Goal: Check status: Check status

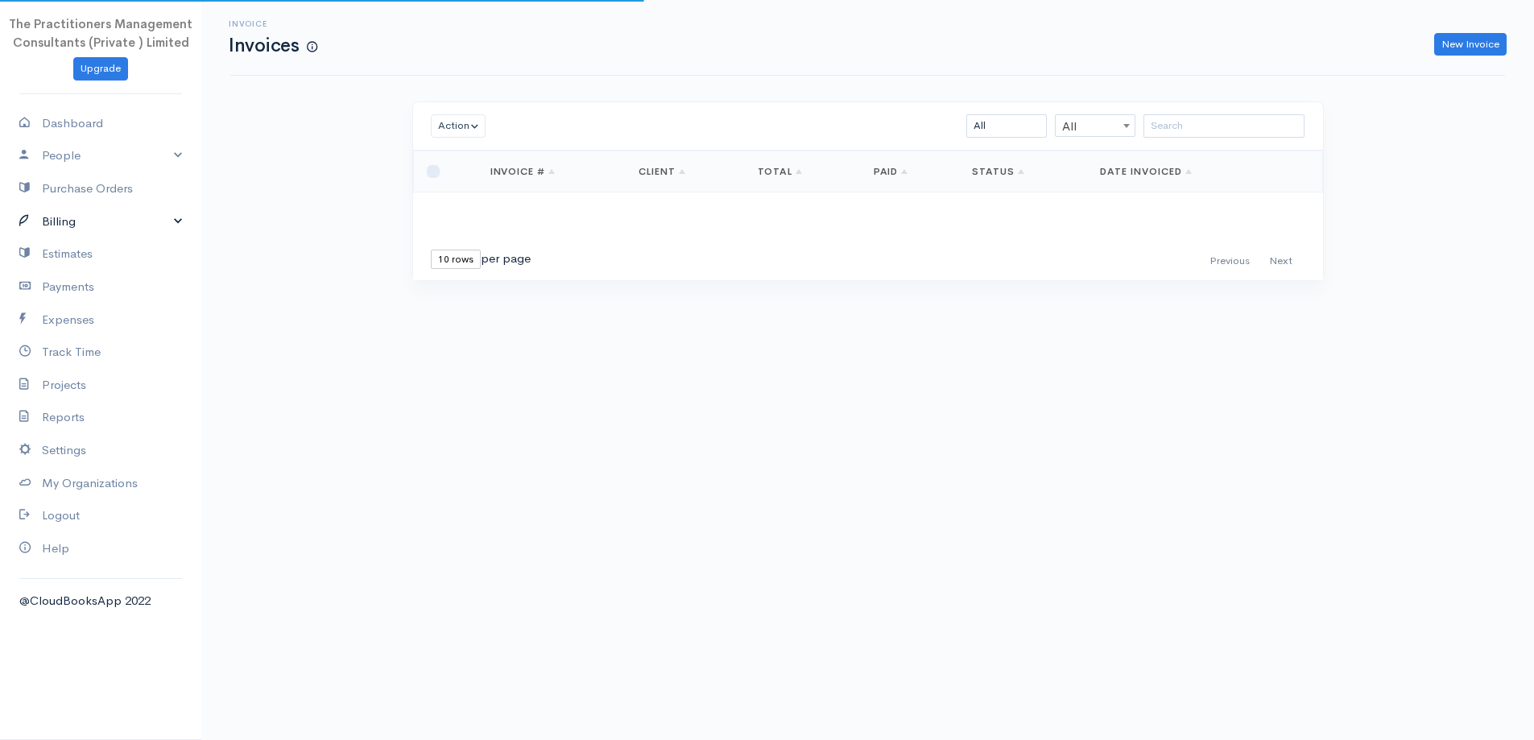
click at [87, 220] on link "Billing" at bounding box center [100, 221] width 201 height 33
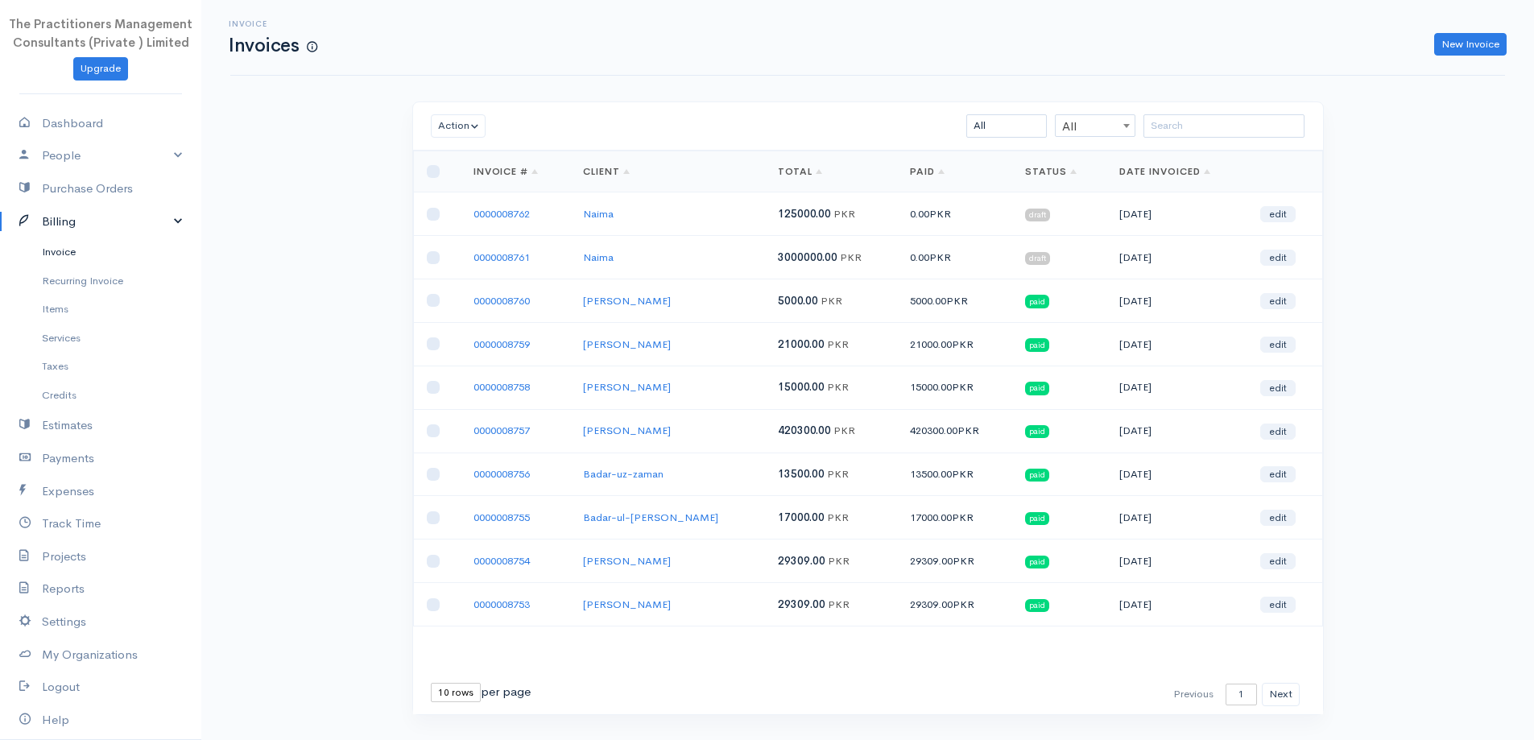
click at [68, 251] on link "Invoice" at bounding box center [100, 252] width 201 height 29
click at [1222, 135] on input "search" at bounding box center [1224, 125] width 161 height 23
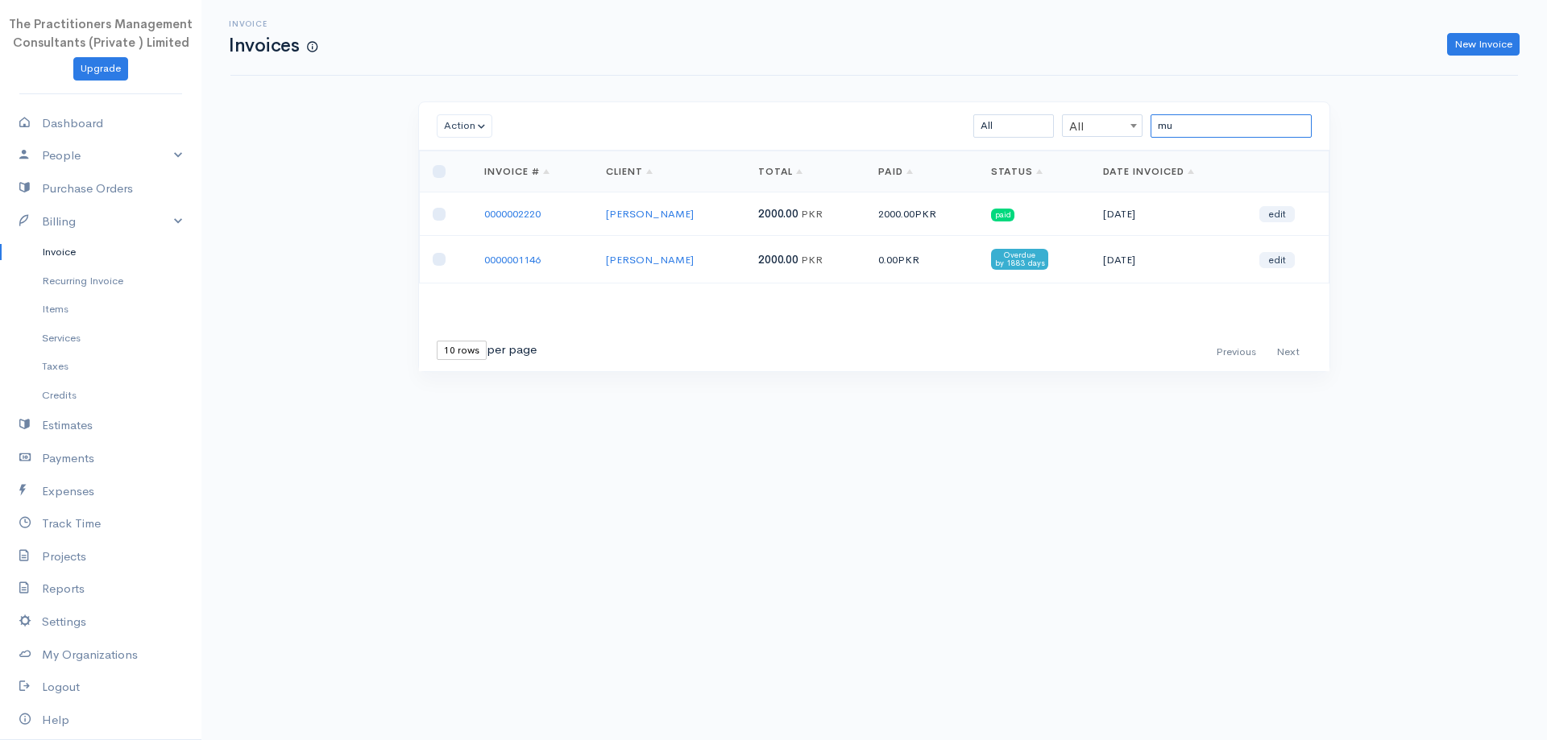
type input "m"
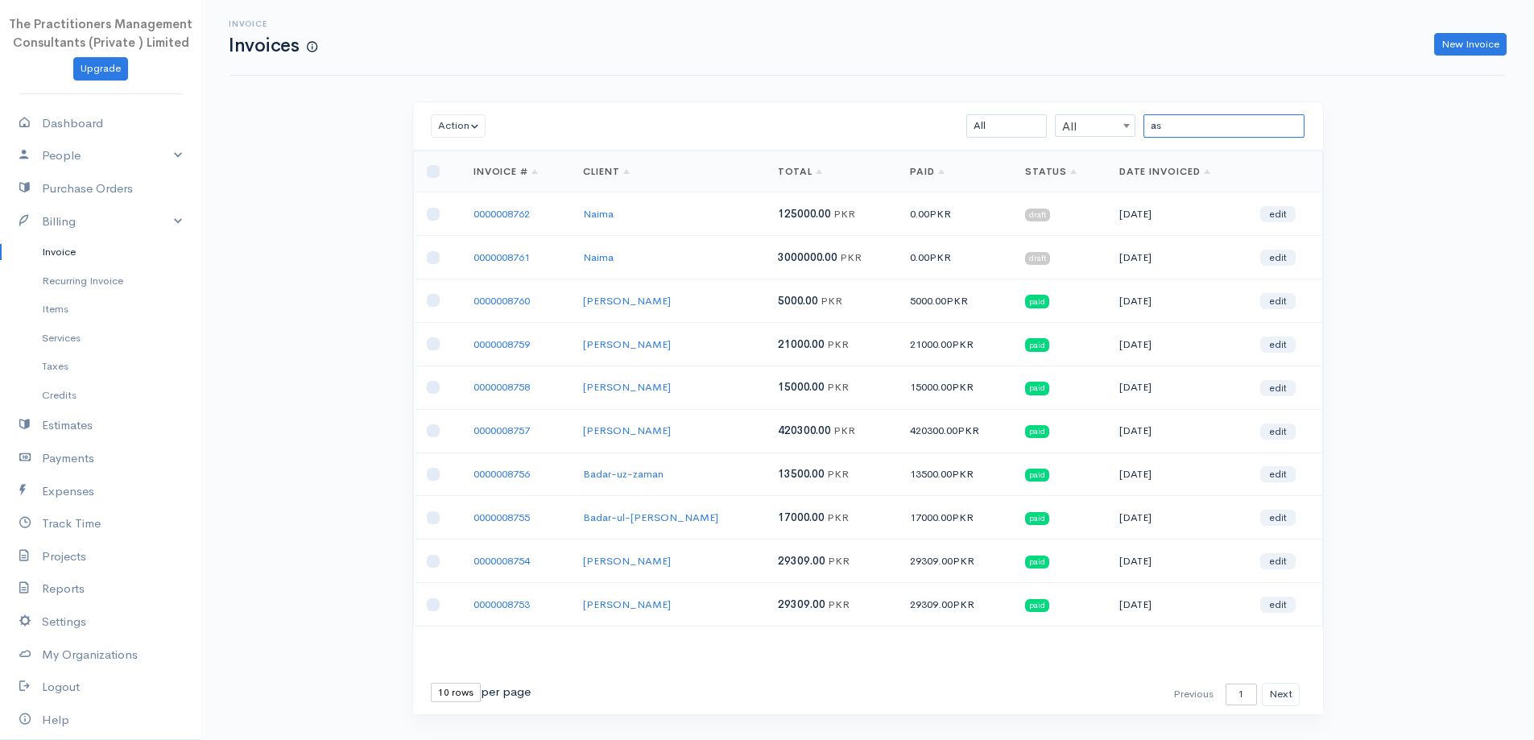
type input "a"
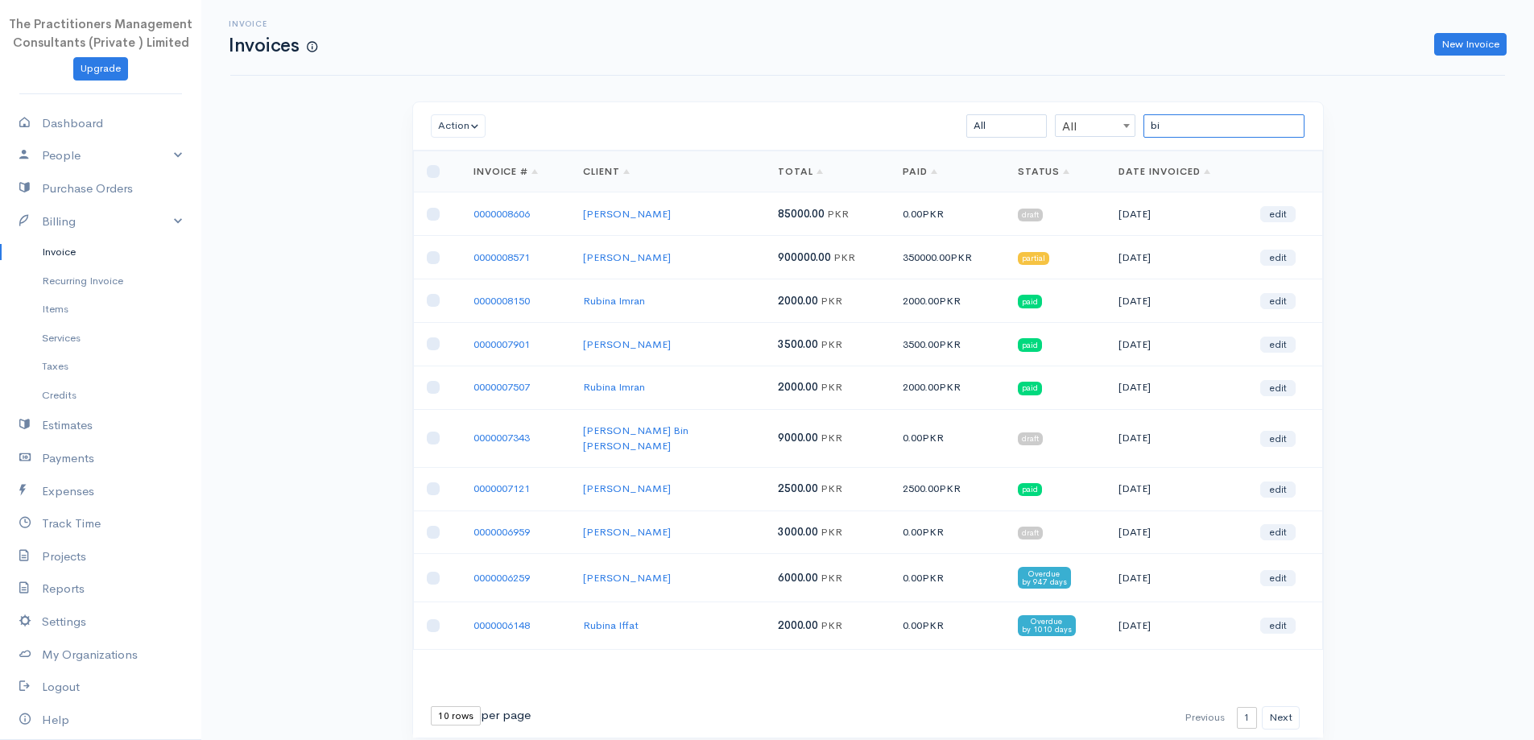
type input "b"
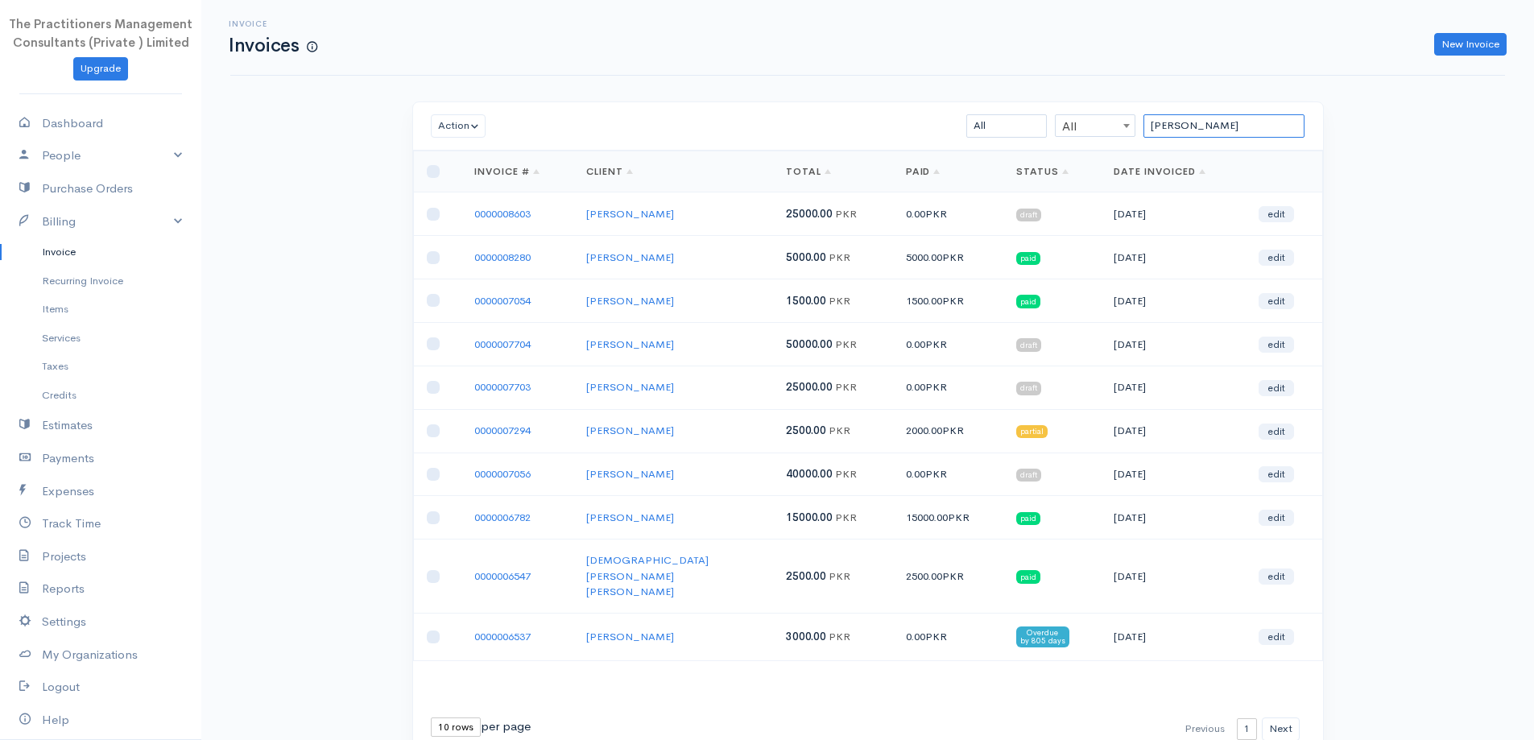
type input "muhammad aslam"
click at [427, 345] on input "checkbox" at bounding box center [433, 344] width 13 height 13
checkbox input "true"
click at [438, 390] on input "checkbox" at bounding box center [433, 387] width 13 height 13
checkbox input "true"
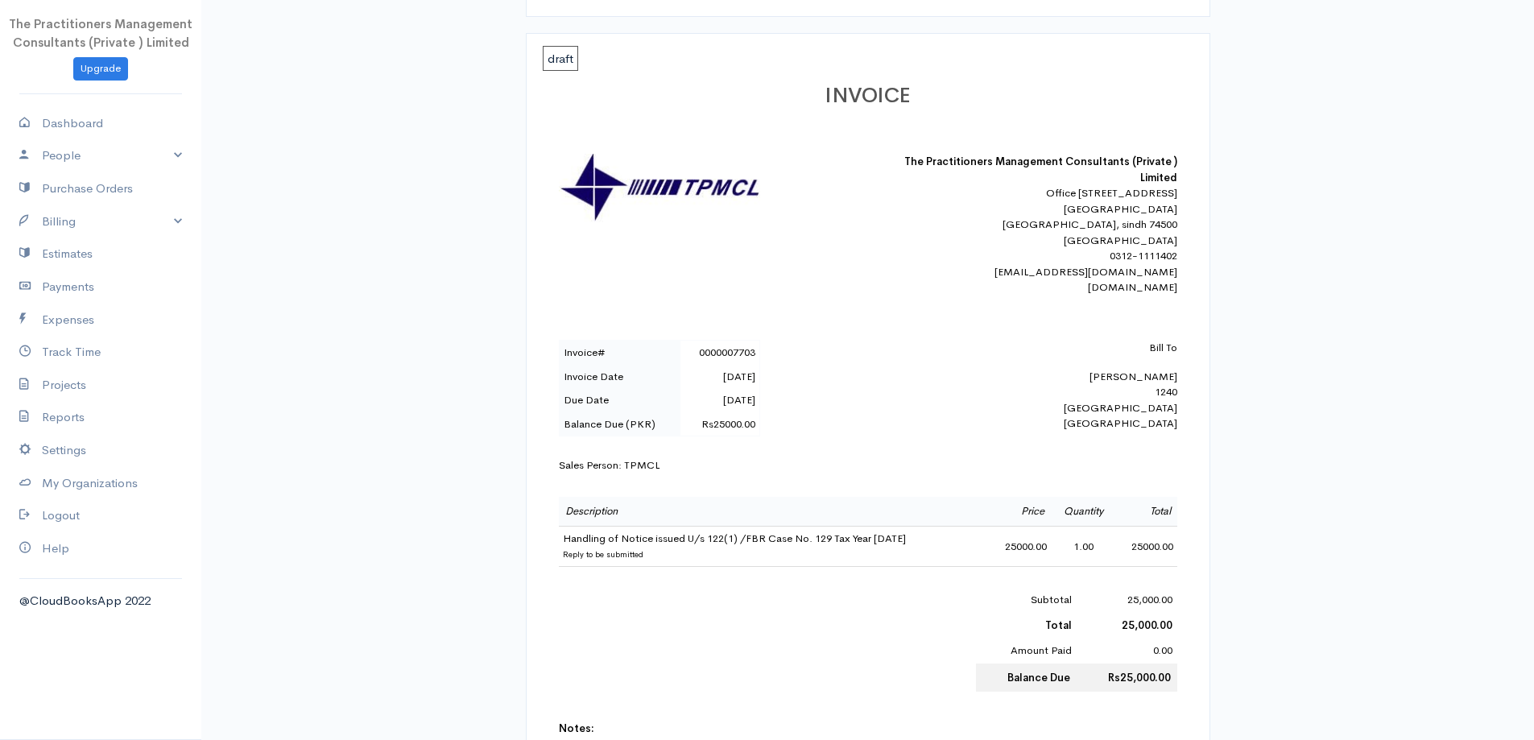
scroll to position [322, 0]
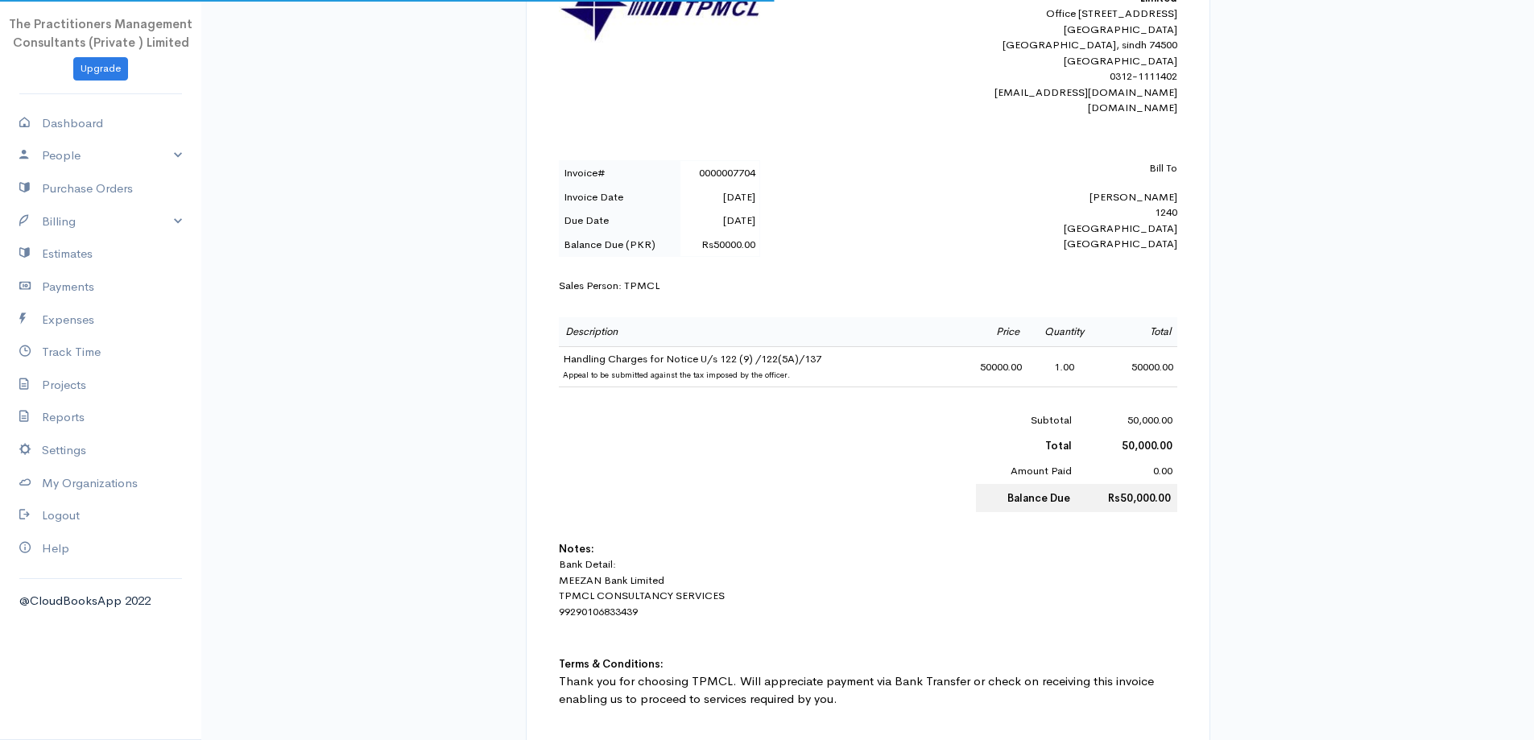
scroll to position [403, 0]
